Goal: Task Accomplishment & Management: Use online tool/utility

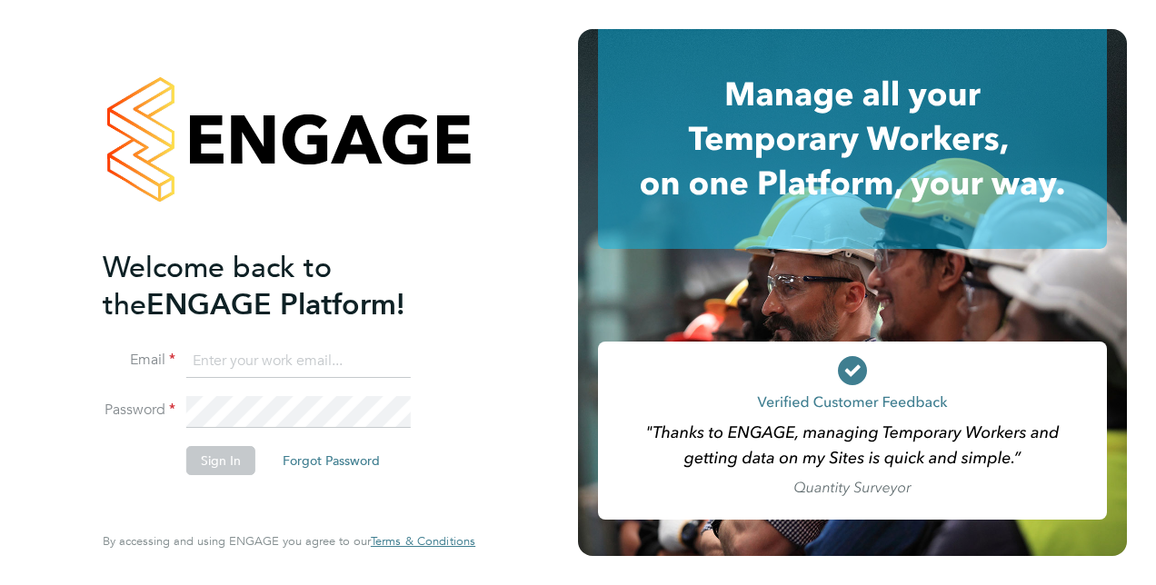
type input "[PERSON_NAME][EMAIL_ADDRESS][PERSON_NAME][DOMAIN_NAME]"
click at [198, 456] on button "Sign In" at bounding box center [220, 460] width 69 height 29
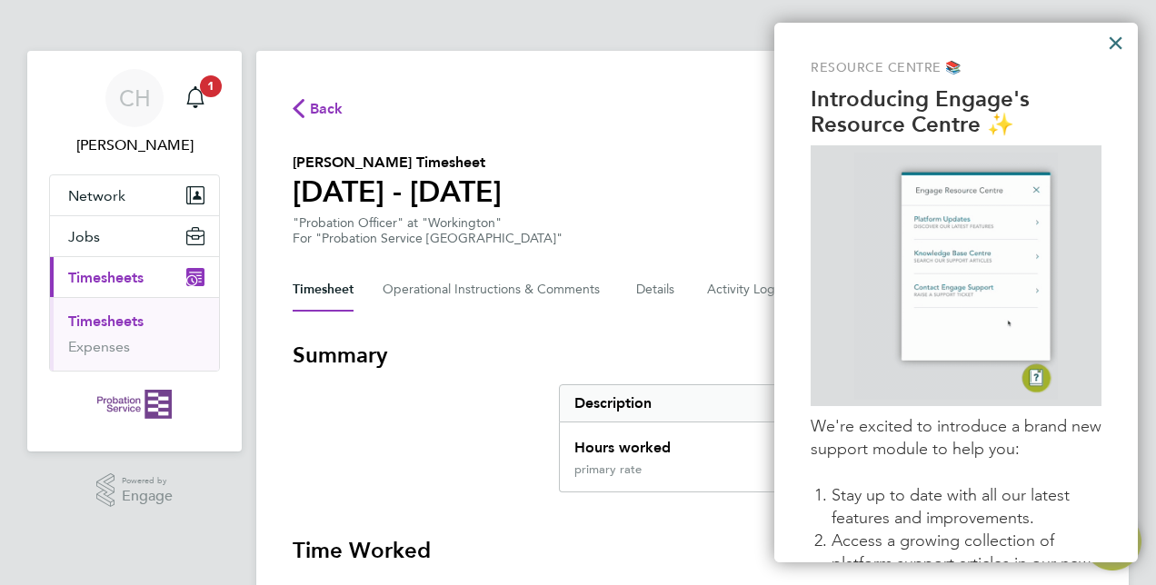
click at [1117, 41] on button "×" at bounding box center [1115, 42] width 17 height 29
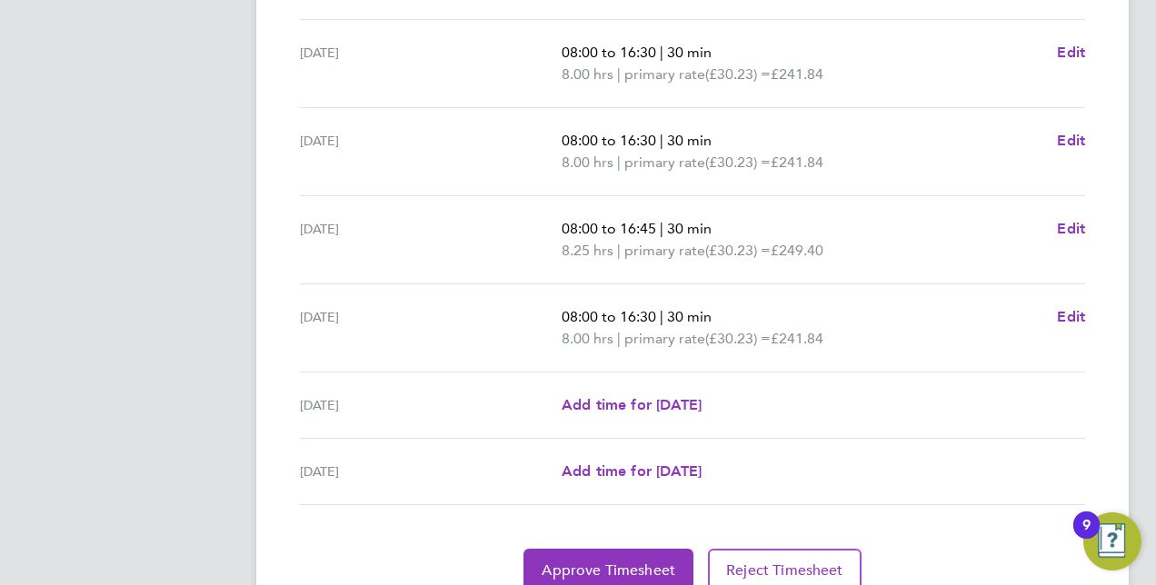
scroll to position [703, 0]
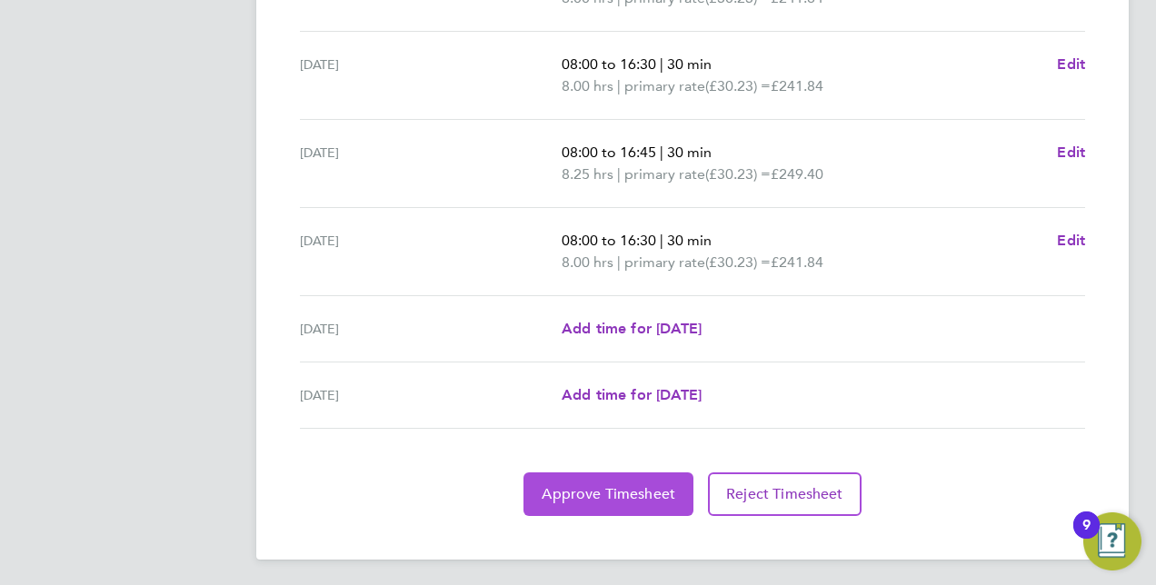
click at [598, 487] on span "Approve Timesheet" at bounding box center [609, 494] width 134 height 18
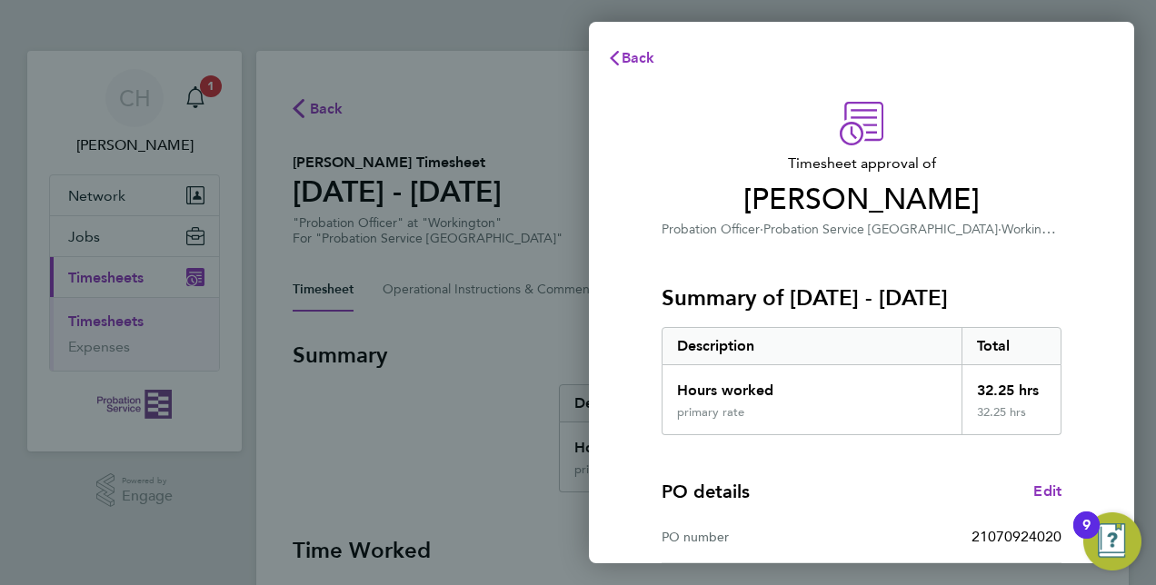
scroll to position [284, 0]
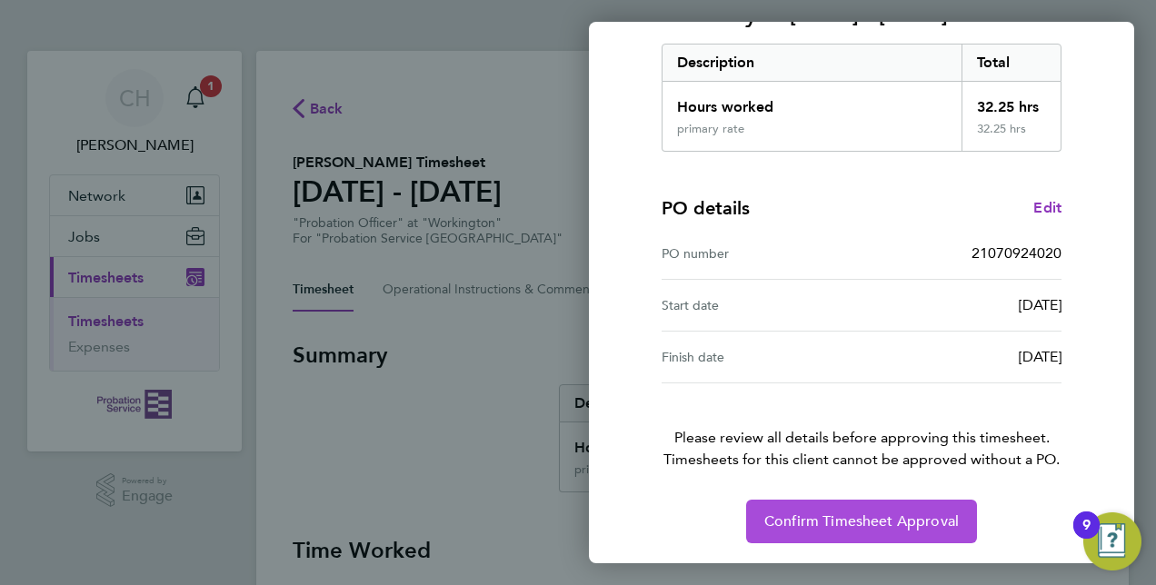
click at [854, 521] on span "Confirm Timesheet Approval" at bounding box center [862, 522] width 195 height 18
